Goal: Task Accomplishment & Management: Manage account settings

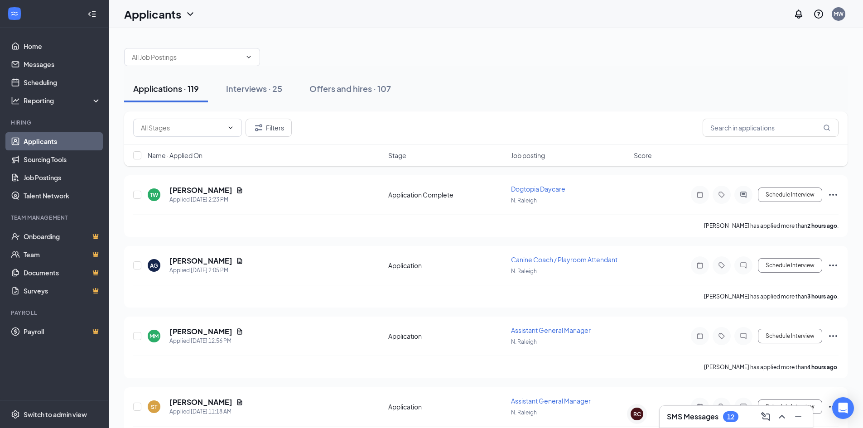
click at [696, 416] on h3 "SMS Messages" at bounding box center [693, 417] width 52 height 10
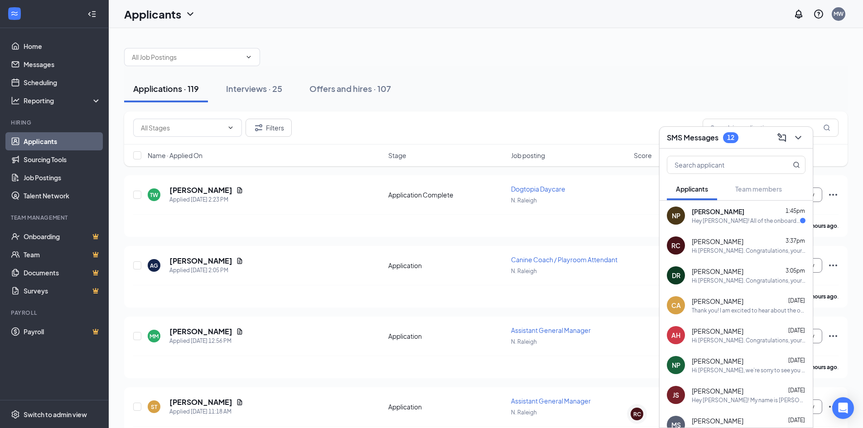
click at [722, 136] on div "SMS Messages 12" at bounding box center [703, 137] width 72 height 11
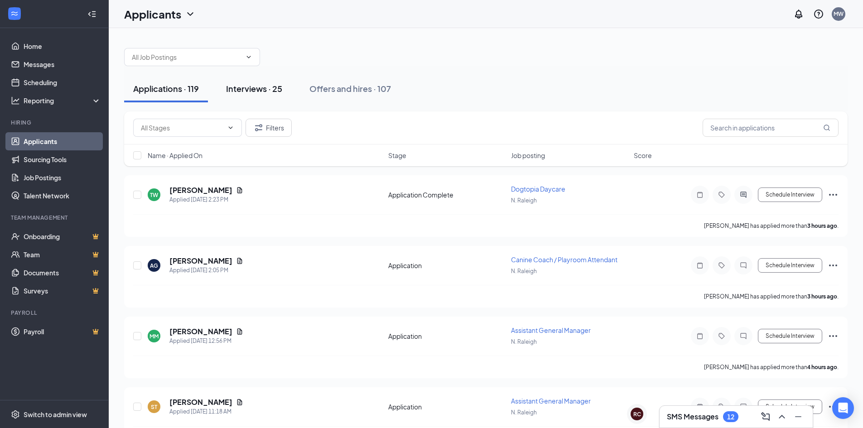
click at [260, 85] on div "Interviews · 25" at bounding box center [254, 88] width 56 height 11
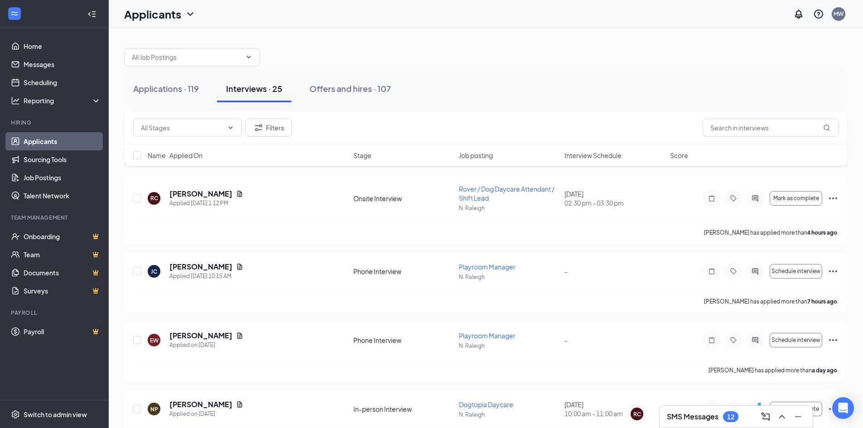
click at [706, 426] on div "SMS Messages 12" at bounding box center [735, 417] width 153 height 22
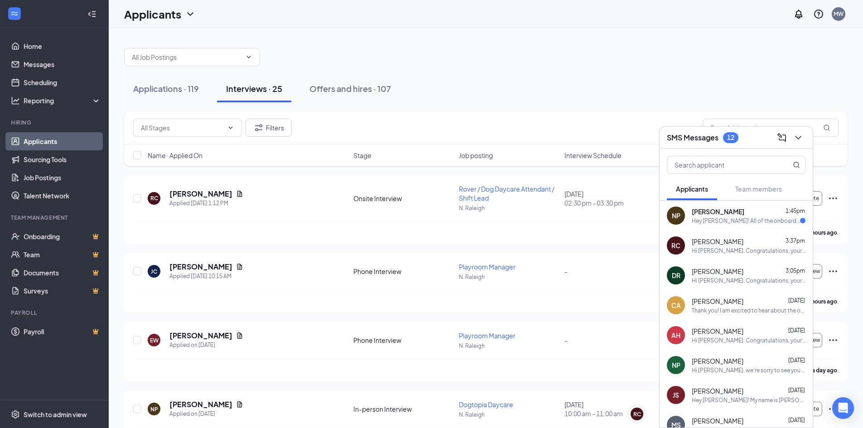
click at [751, 141] on div "SMS Messages 12" at bounding box center [736, 137] width 139 height 14
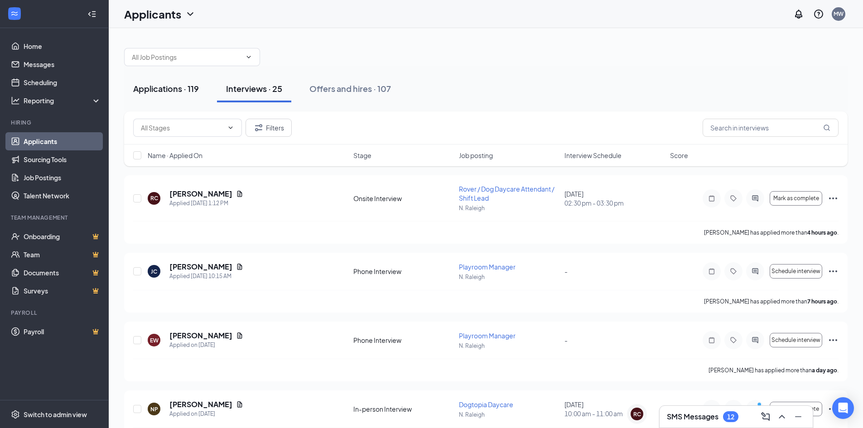
click at [183, 86] on div "Applications · 119" at bounding box center [166, 88] width 66 height 11
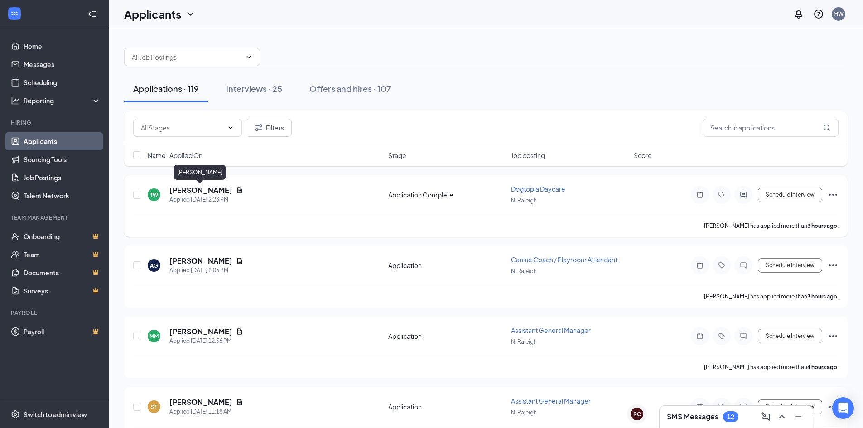
click at [190, 192] on h5 "[PERSON_NAME]" at bounding box center [200, 190] width 63 height 10
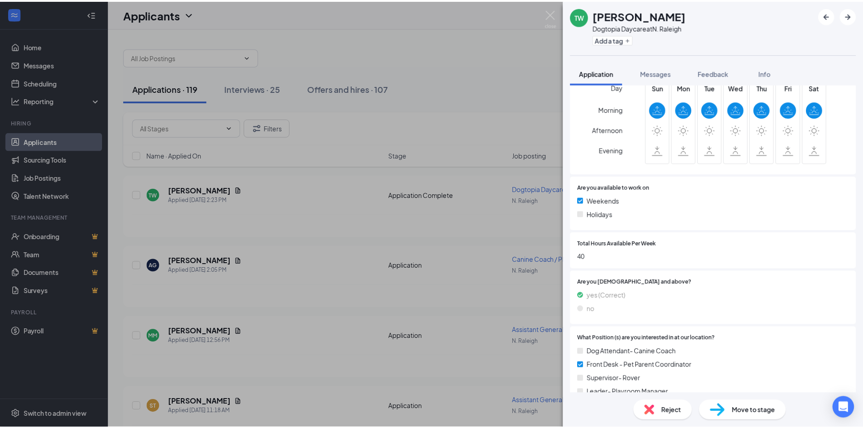
scroll to position [362, 0]
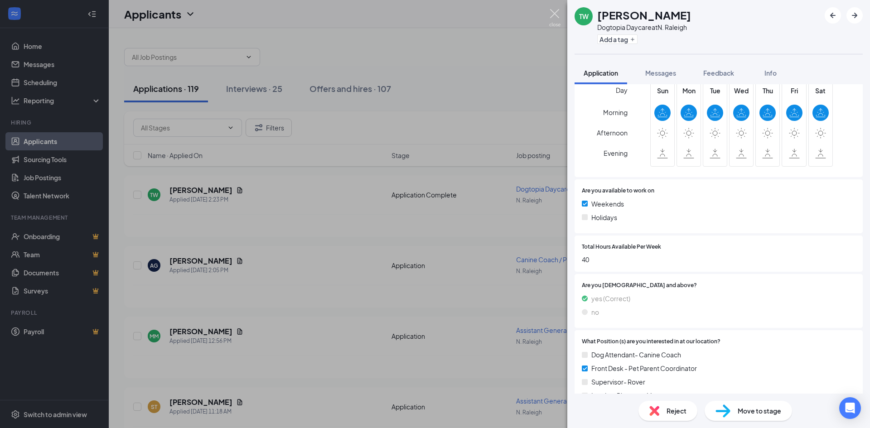
click at [553, 15] on img at bounding box center [554, 18] width 11 height 18
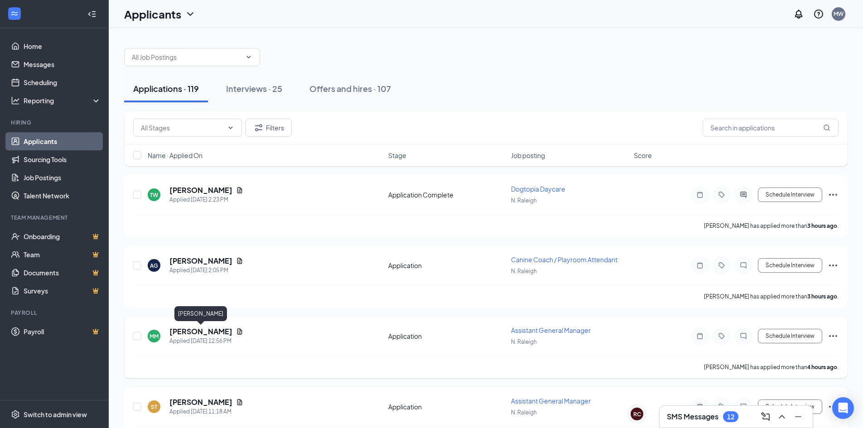
click at [186, 335] on h5 "[PERSON_NAME]" at bounding box center [200, 332] width 63 height 10
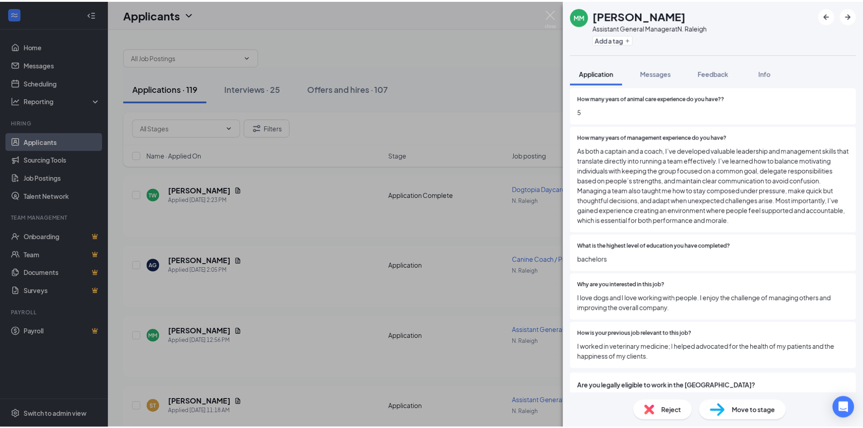
scroll to position [136, 0]
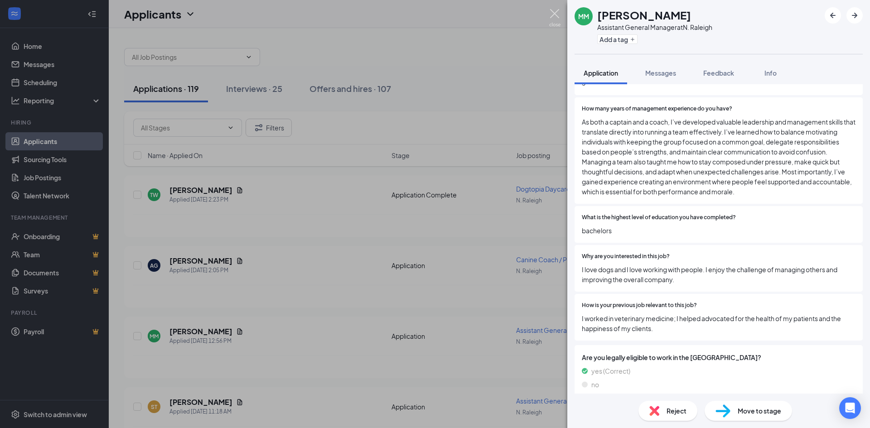
click at [554, 14] on img at bounding box center [554, 18] width 11 height 18
